Goal: Task Accomplishment & Management: Use online tool/utility

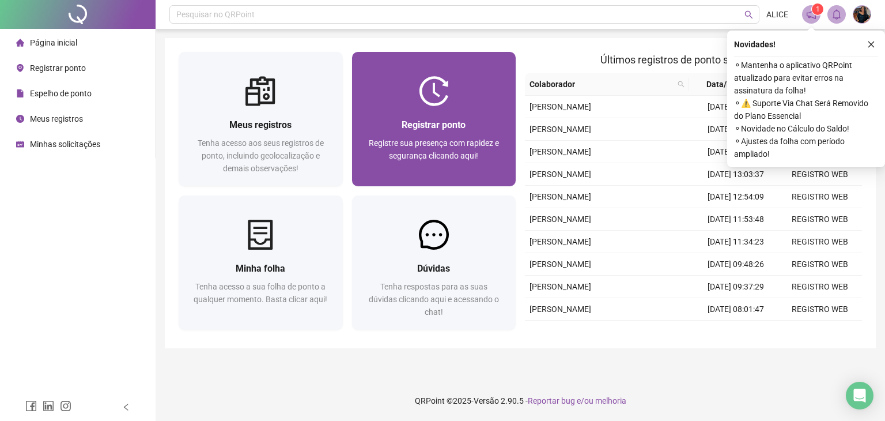
click at [479, 129] on div "Registrar ponto" at bounding box center [434, 125] width 137 height 14
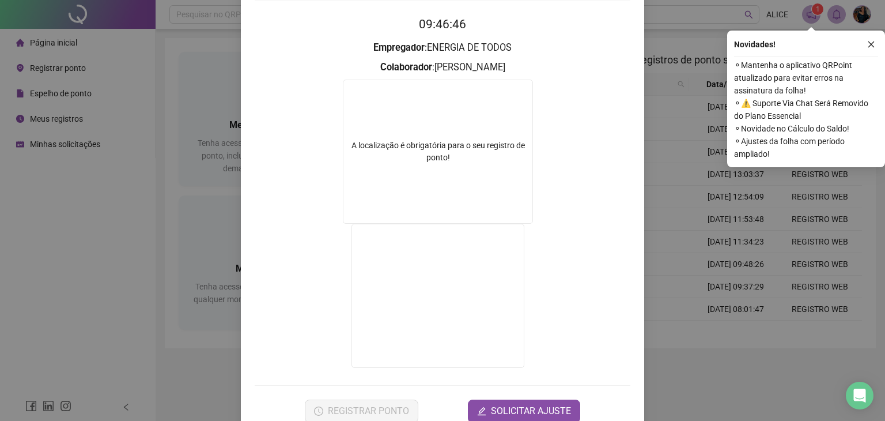
scroll to position [115, 0]
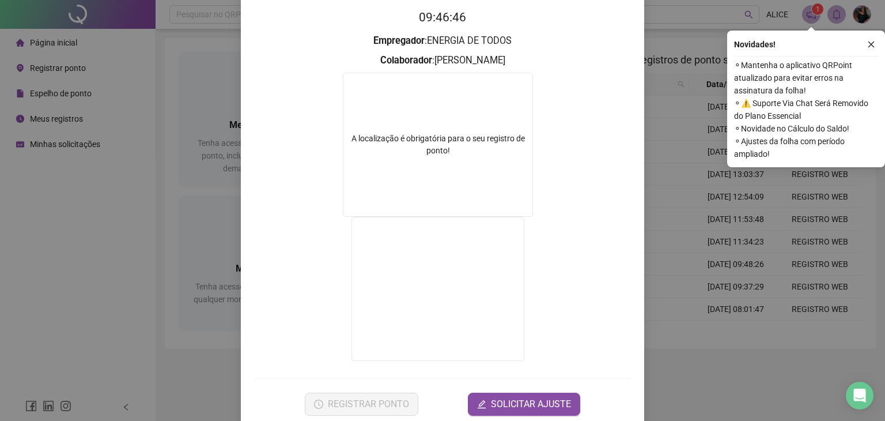
drag, startPoint x: 222, startPoint y: 238, endPoint x: 416, endPoint y: 139, distance: 217.5
click at [224, 236] on div "Registro de ponto web 09:46:46 Empregador : ENERGIA DE TODOS Colaborador : ALIC…" at bounding box center [442, 210] width 885 height 421
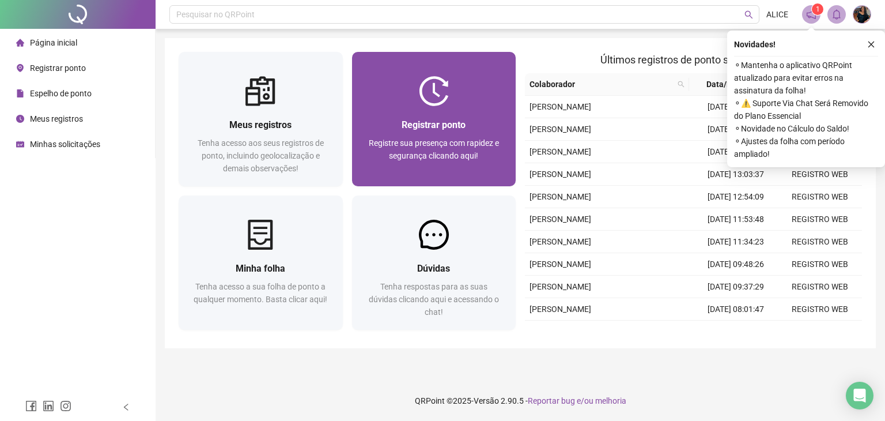
click at [439, 123] on span "Registrar ponto" at bounding box center [434, 124] width 64 height 11
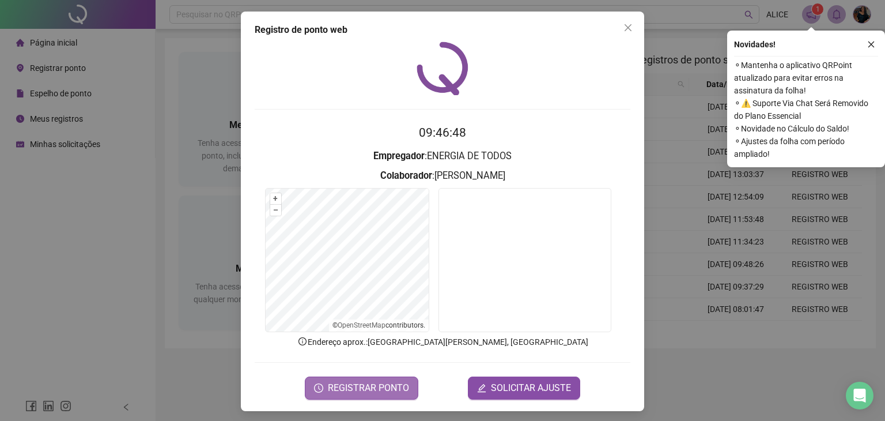
click at [380, 381] on span "REGISTRAR PONTO" at bounding box center [368, 388] width 81 height 14
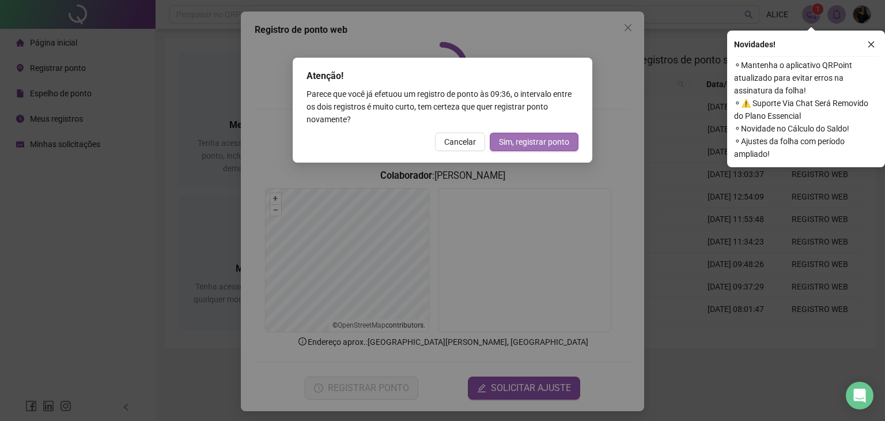
click at [546, 139] on span "Sim, registrar ponto" at bounding box center [534, 141] width 70 height 13
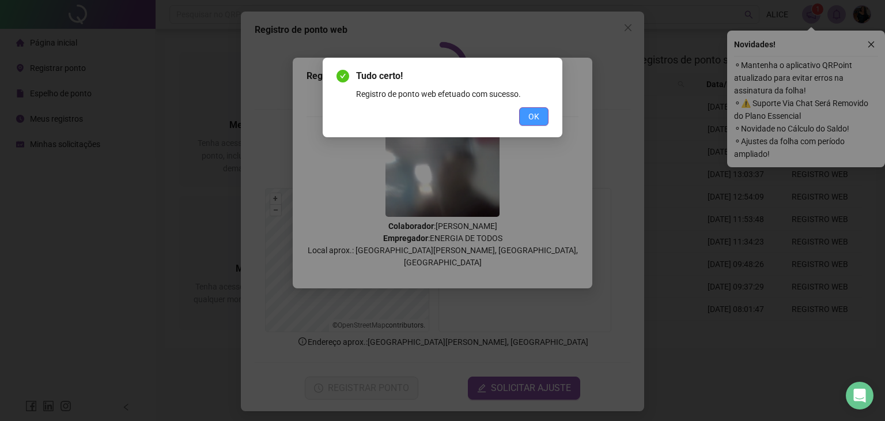
click at [535, 116] on span "OK" at bounding box center [533, 116] width 11 height 13
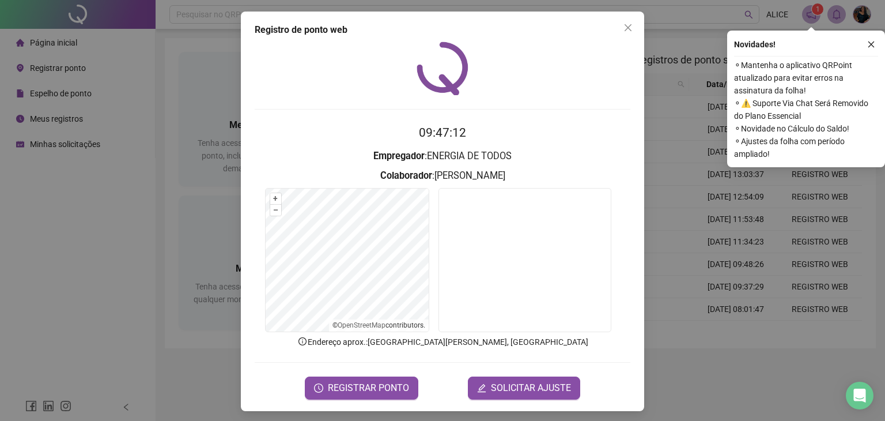
drag, startPoint x: 462, startPoint y: 130, endPoint x: 452, endPoint y: 55, distance: 75.0
click at [462, 130] on h2 "09:47:12" at bounding box center [443, 132] width 376 height 19
